Goal: Book appointment/travel/reservation

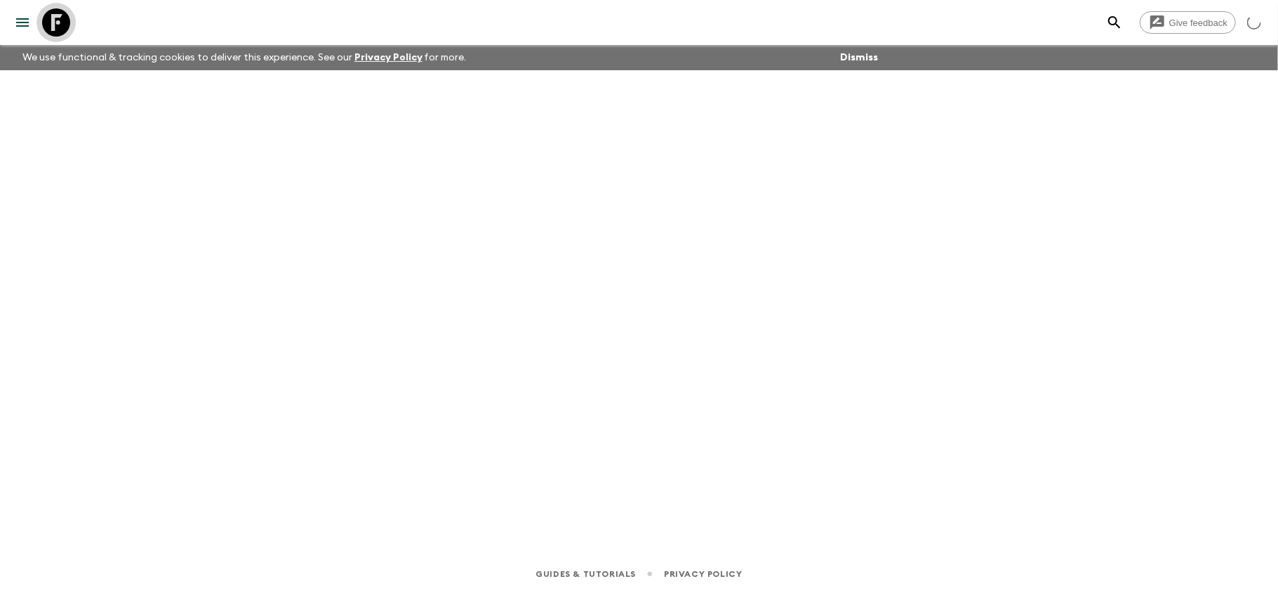
click at [46, 20] on icon at bounding box center [56, 22] width 28 height 28
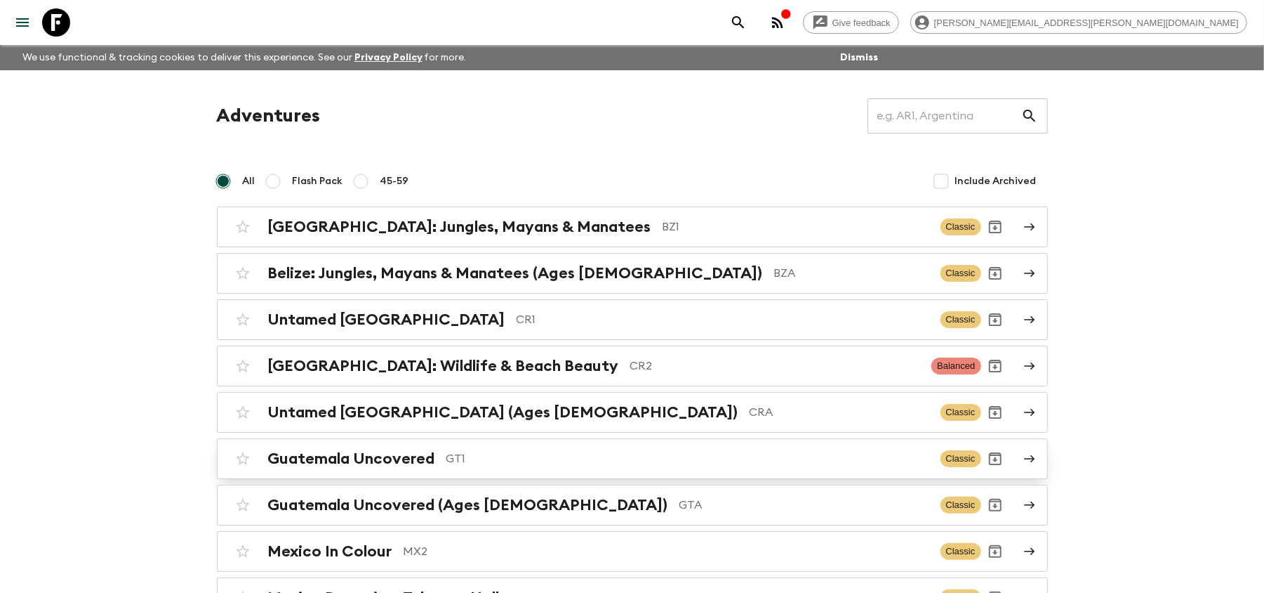
click at [565, 466] on p "GT1" at bounding box center [688, 458] width 483 height 17
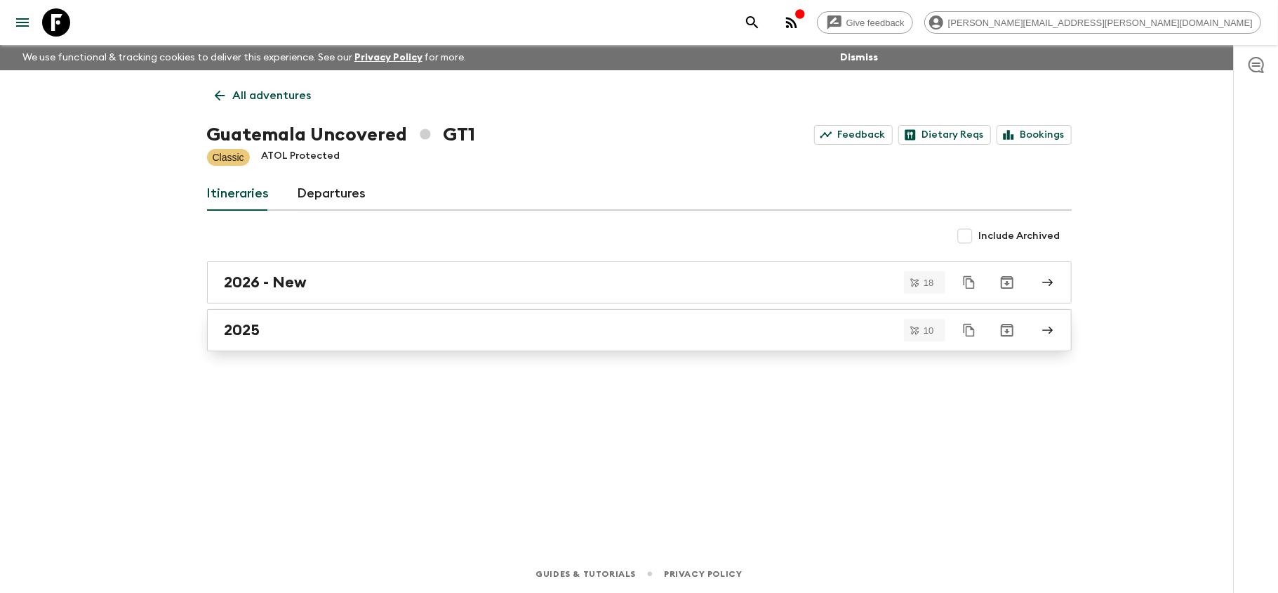
click at [450, 326] on div "2025" at bounding box center [626, 330] width 803 height 18
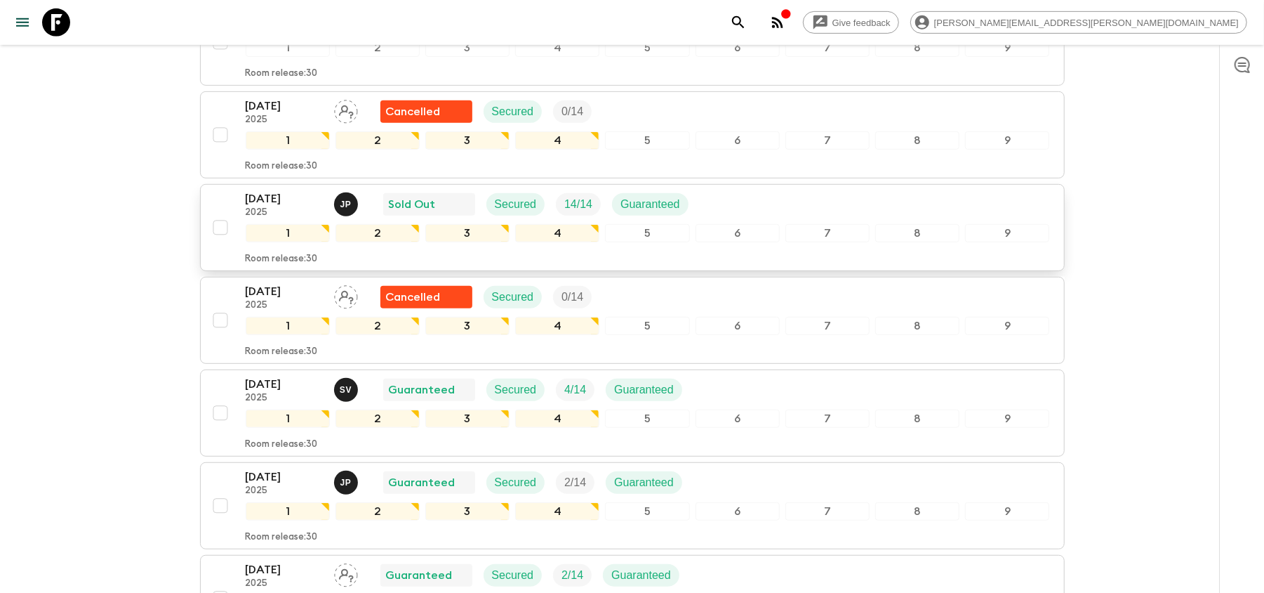
scroll to position [484, 0]
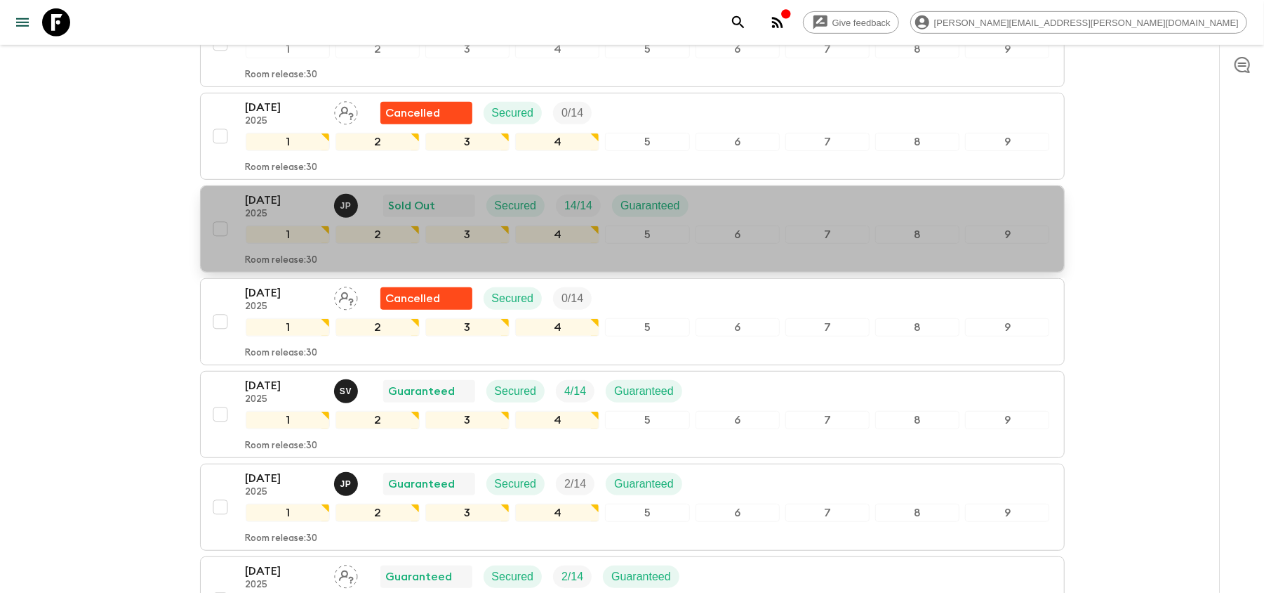
click at [301, 206] on p "08 Nov 2025" at bounding box center [284, 200] width 77 height 17
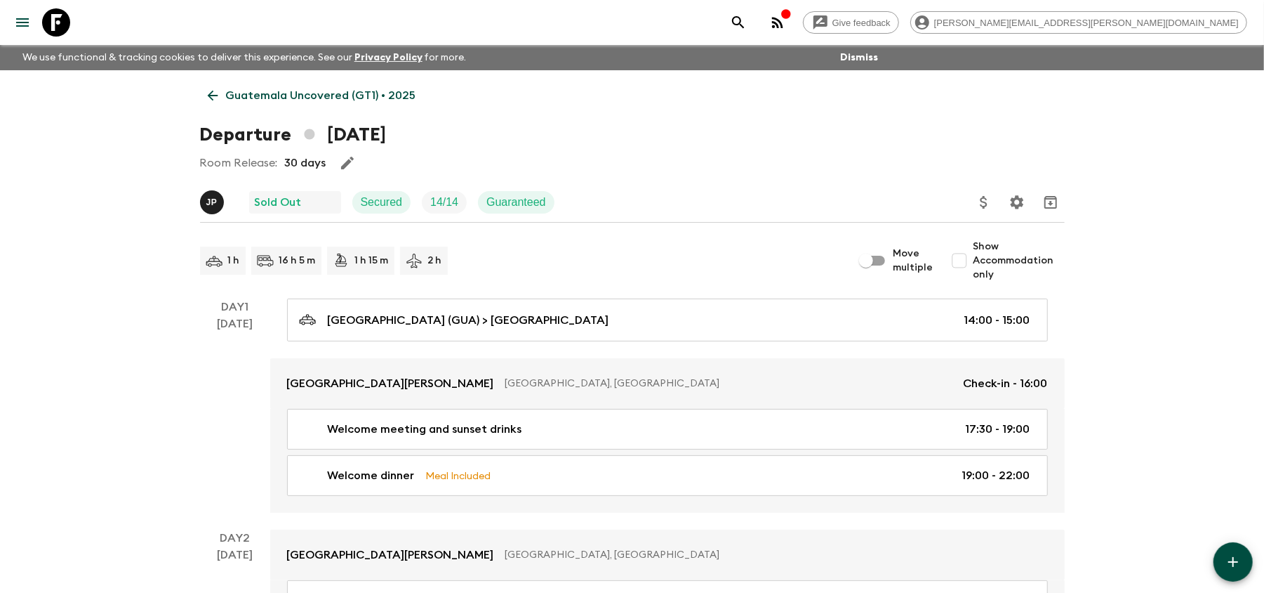
click at [52, 21] on icon at bounding box center [56, 22] width 28 height 28
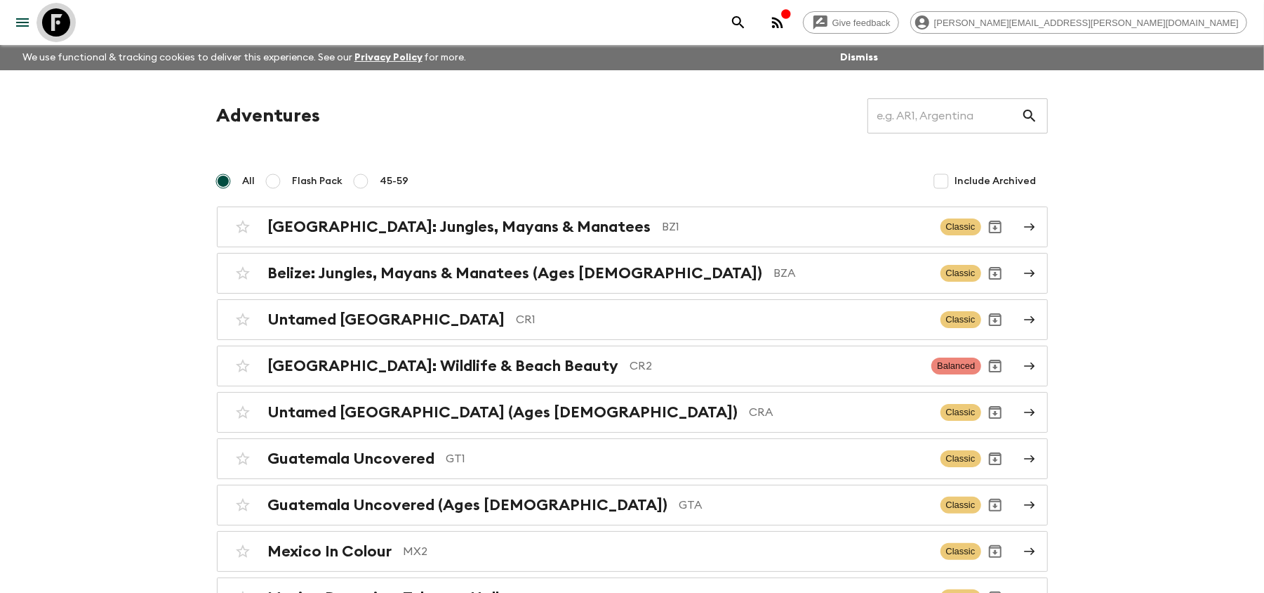
click at [60, 20] on icon at bounding box center [56, 22] width 28 height 28
click at [518, 242] on link "Belize: Jungles, Mayans & Manatees BZ1 Classic" at bounding box center [632, 226] width 831 height 41
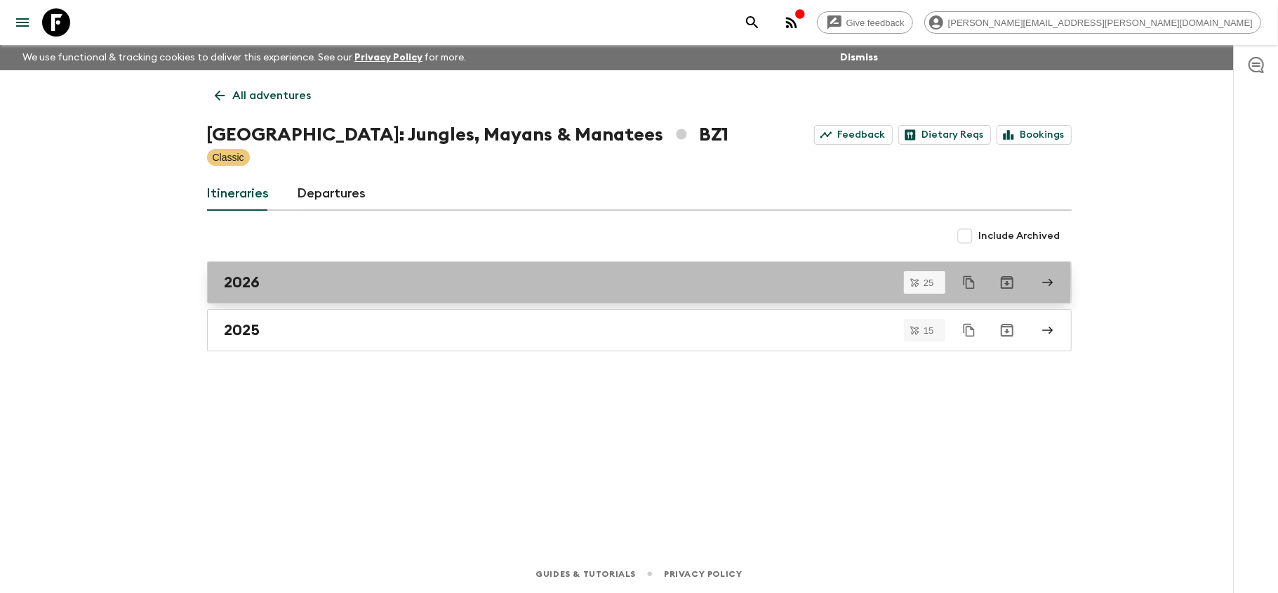
click at [428, 279] on div "2026" at bounding box center [626, 282] width 803 height 18
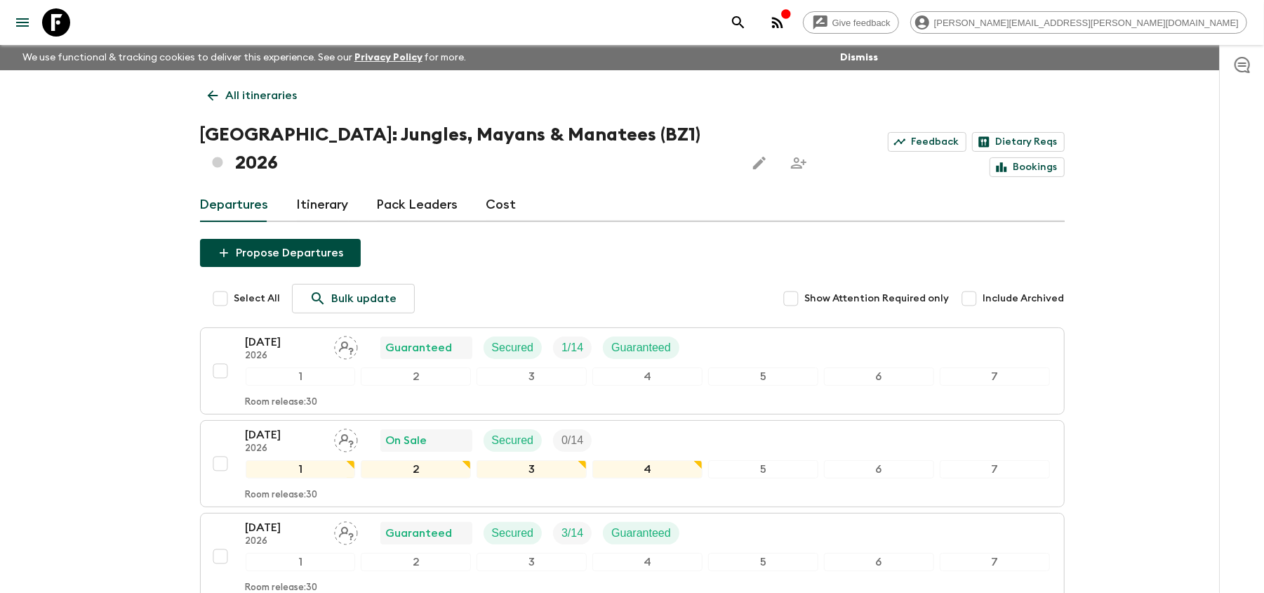
click at [43, 20] on link at bounding box center [56, 22] width 39 height 39
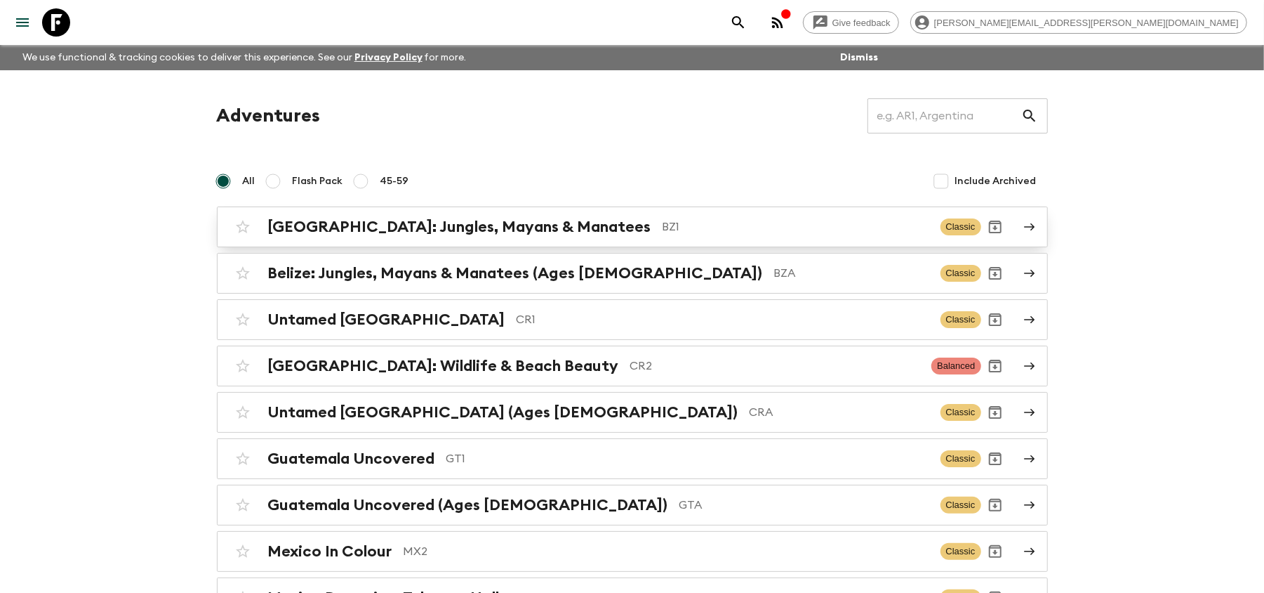
click at [667, 215] on div "Belize: Jungles, Mayans & Manatees BZ1 Classic" at bounding box center [605, 227] width 753 height 28
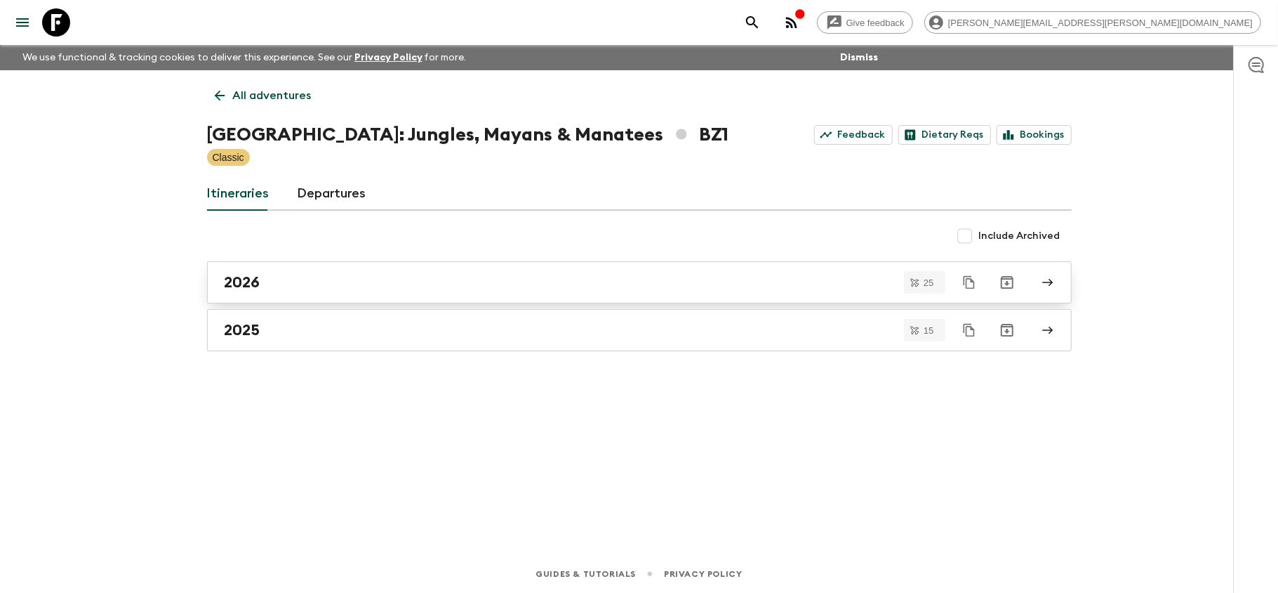
click at [489, 285] on div "2026" at bounding box center [626, 282] width 803 height 18
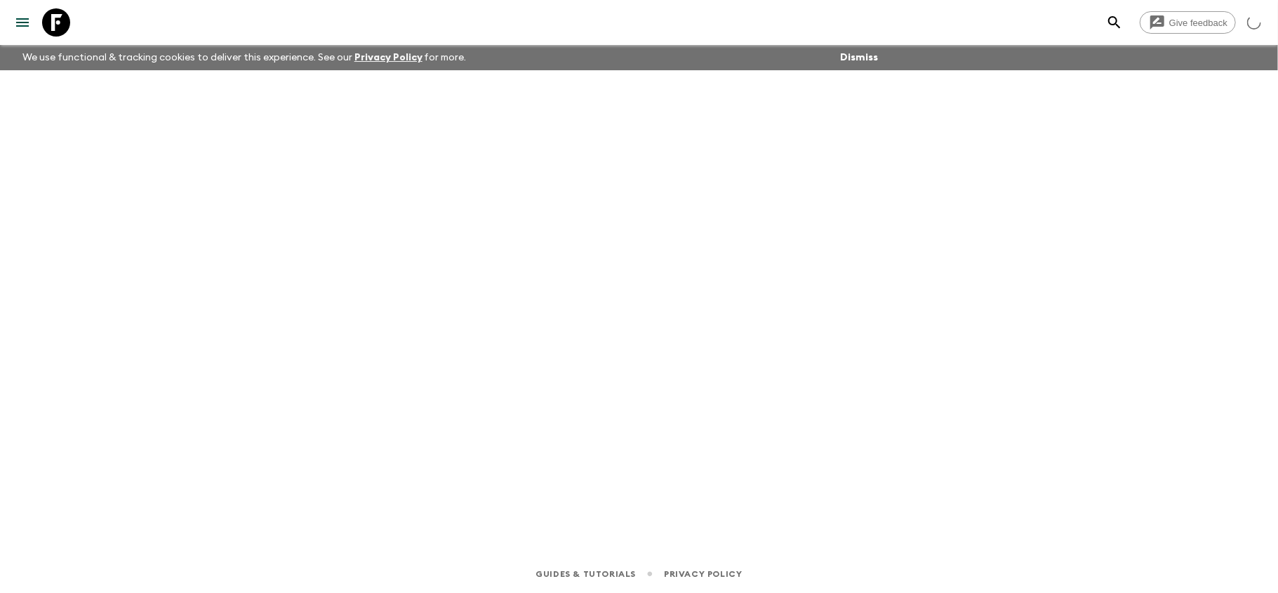
click at [35, 38] on div at bounding box center [46, 22] width 59 height 39
click at [53, 20] on icon at bounding box center [56, 22] width 28 height 28
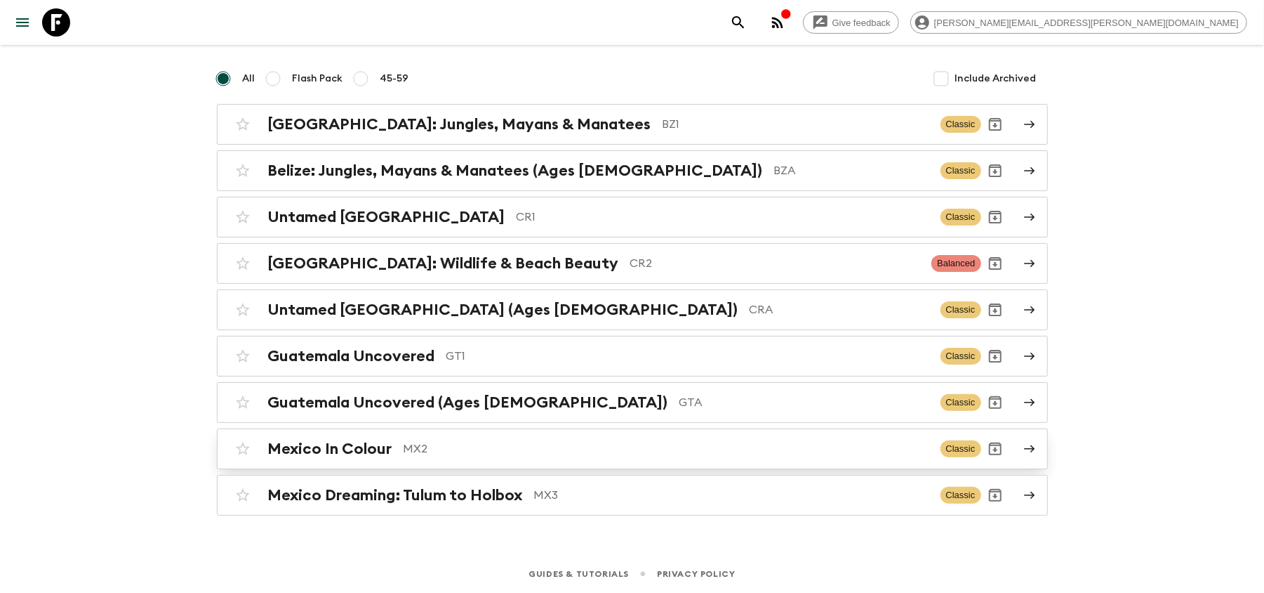
scroll to position [107, 0]
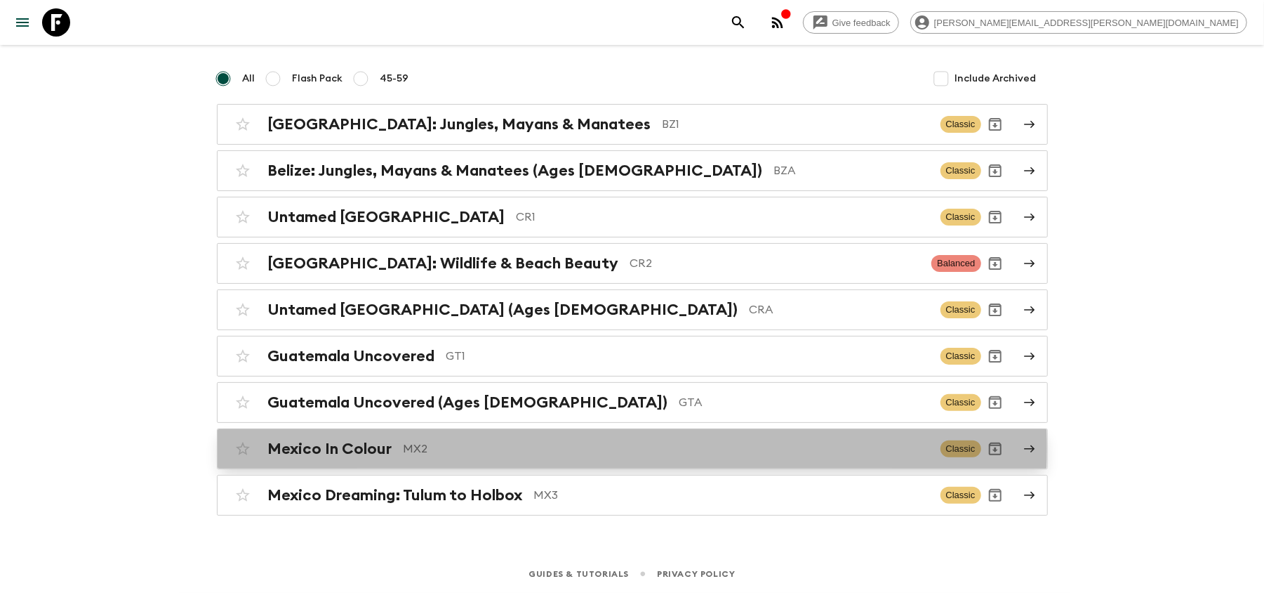
click at [555, 447] on p "MX2" at bounding box center [667, 448] width 526 height 17
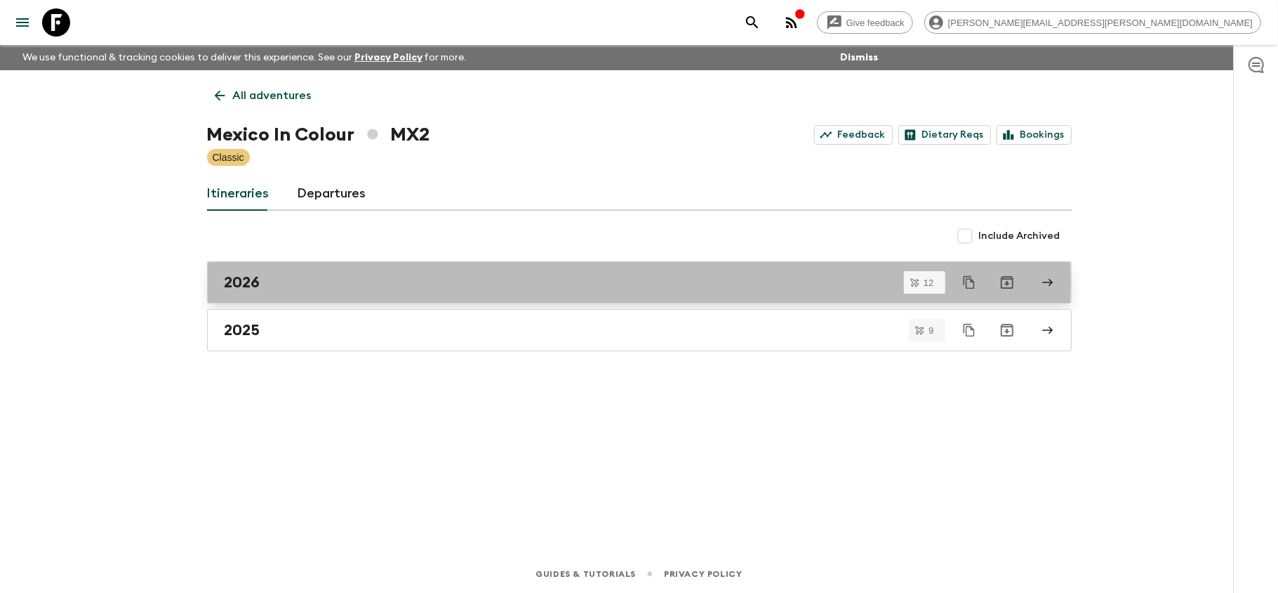
click at [413, 282] on div "2026" at bounding box center [626, 282] width 803 height 18
